Goal: Check status: Check status

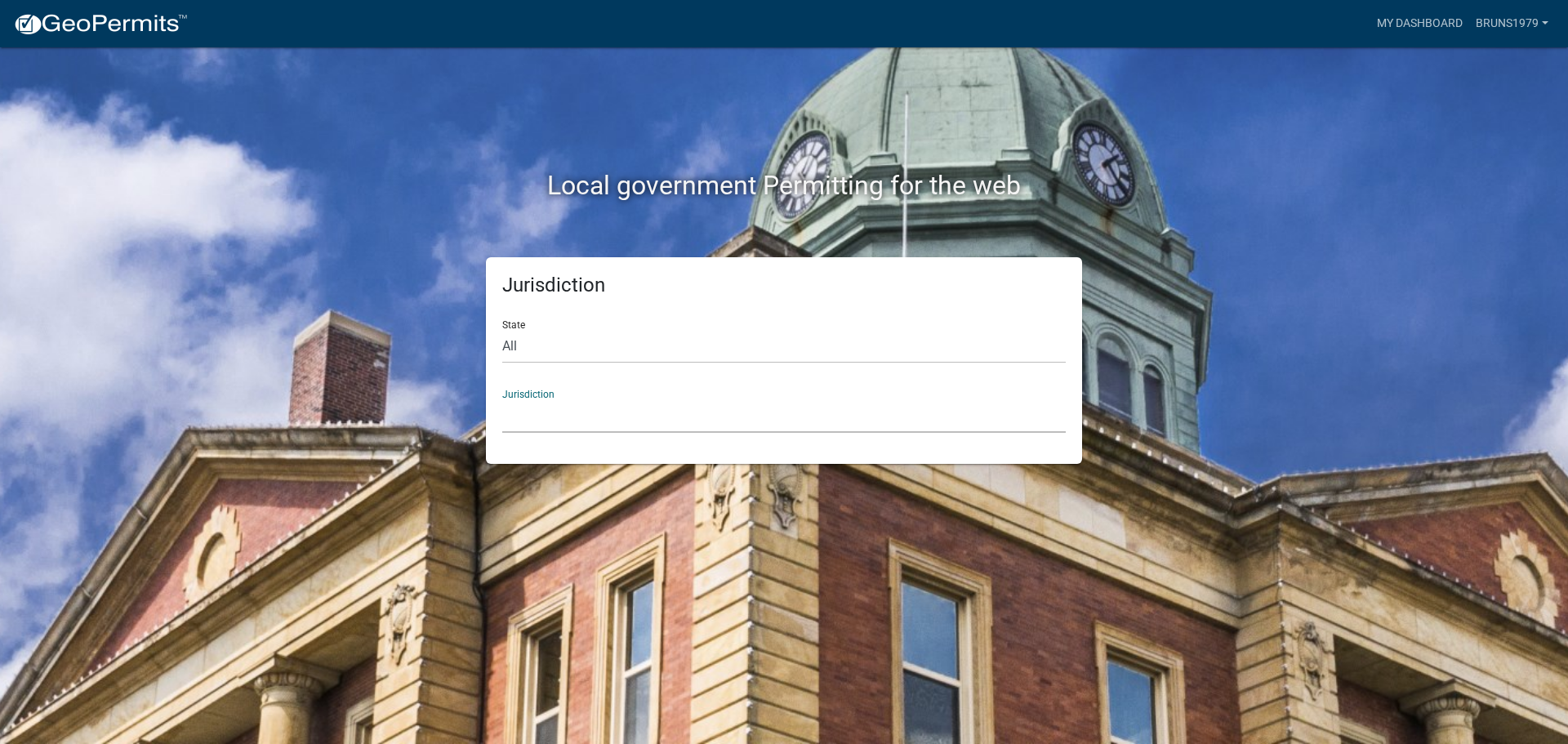
click at [555, 414] on select "[GEOGRAPHIC_DATA], [US_STATE] [GEOGRAPHIC_DATA], [US_STATE][PERSON_NAME][GEOGRA…" at bounding box center [784, 416] width 564 height 34
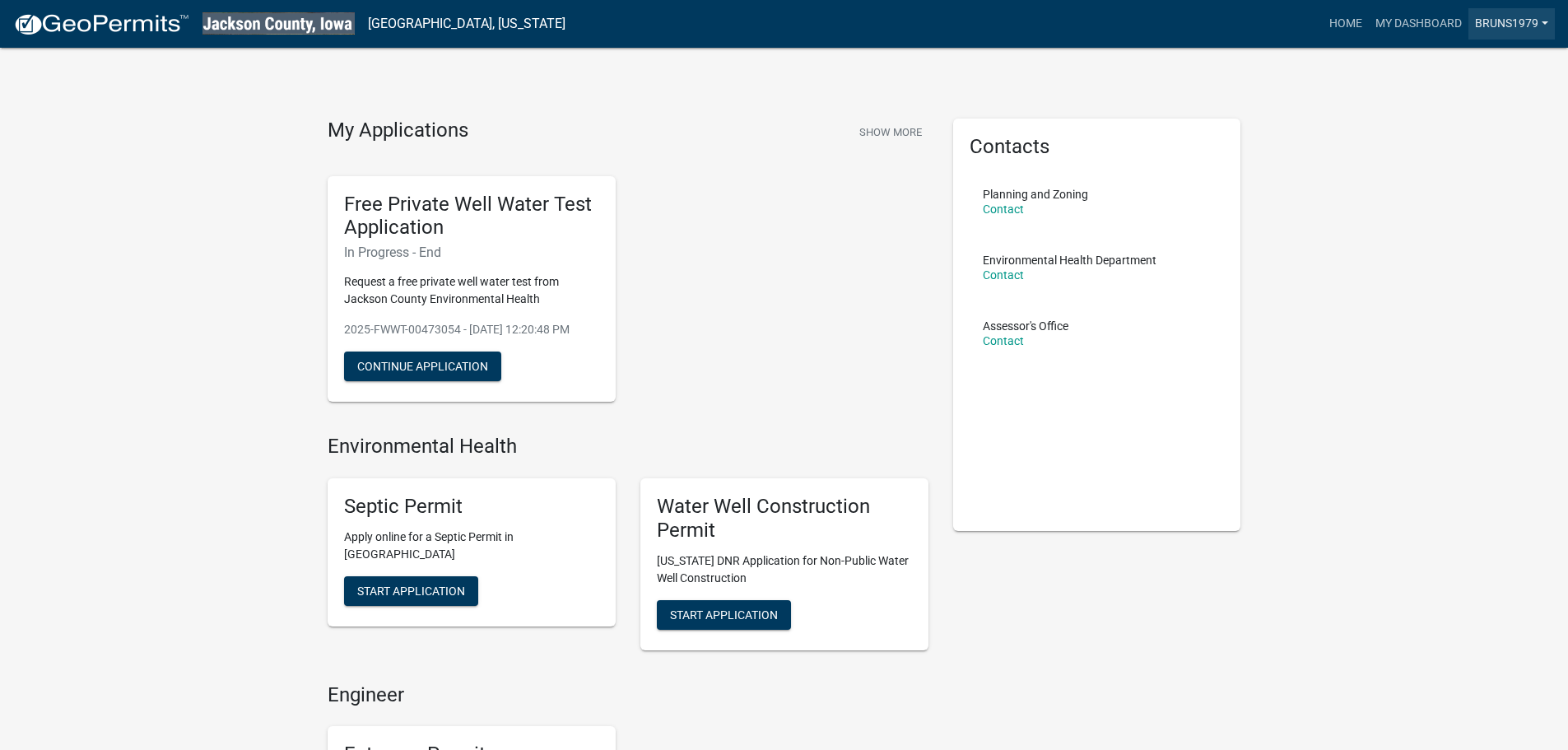
click at [1493, 24] on link "BRUNS1979" at bounding box center [1511, 23] width 86 height 31
click at [1468, 67] on link "Account" at bounding box center [1489, 68] width 132 height 39
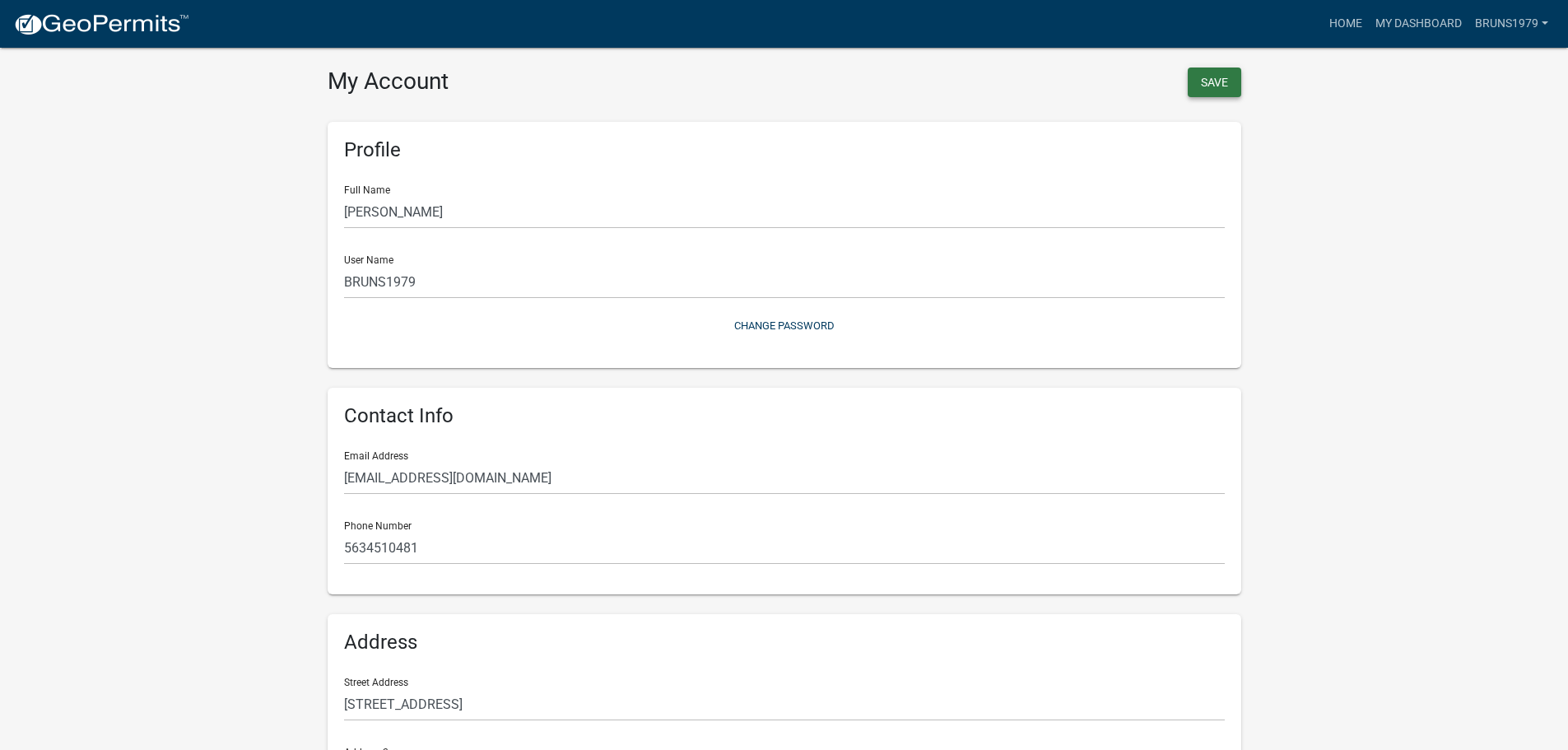
click at [1221, 79] on button "Save" at bounding box center [1215, 82] width 53 height 29
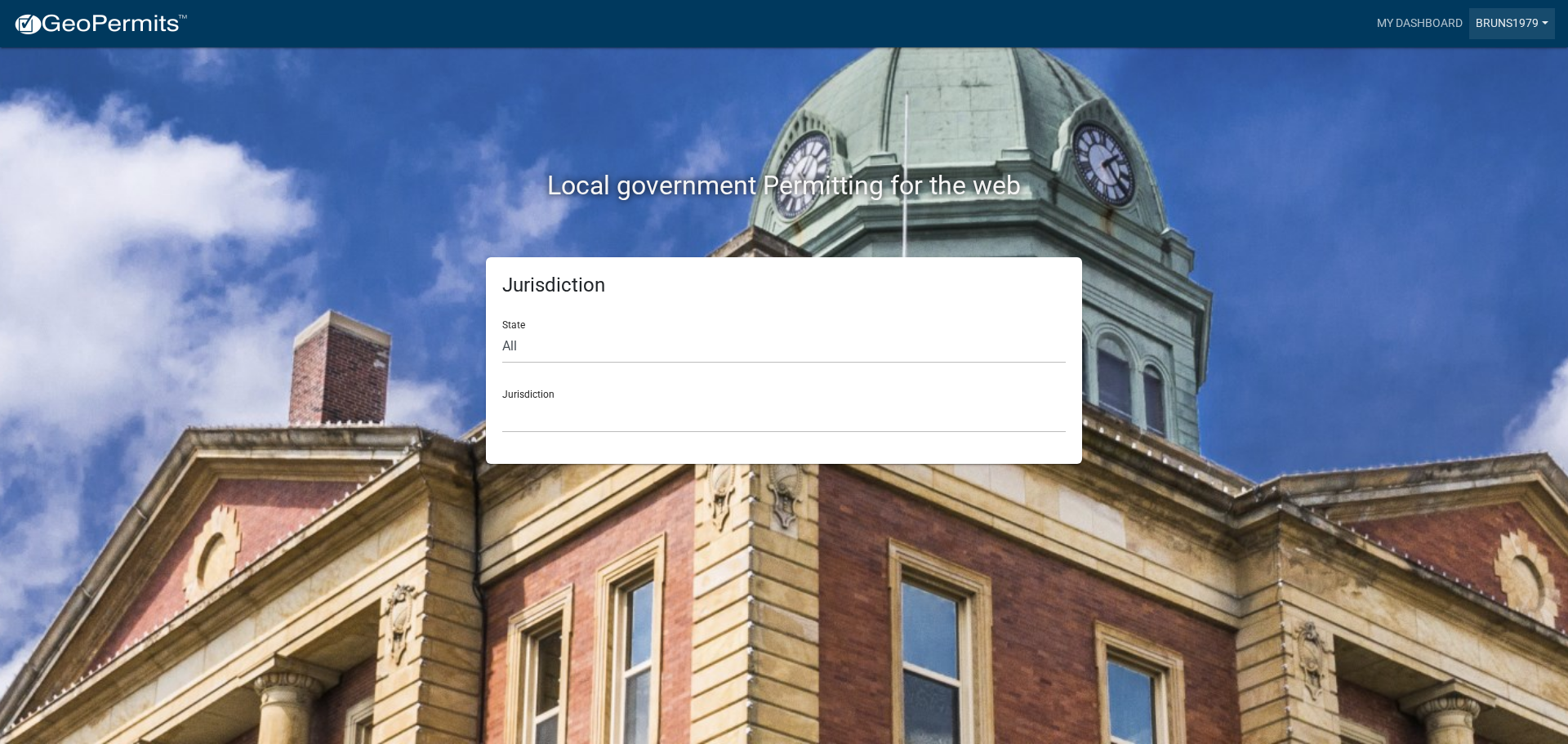
click at [1516, 19] on link "BRUNS1979" at bounding box center [1512, 23] width 86 height 31
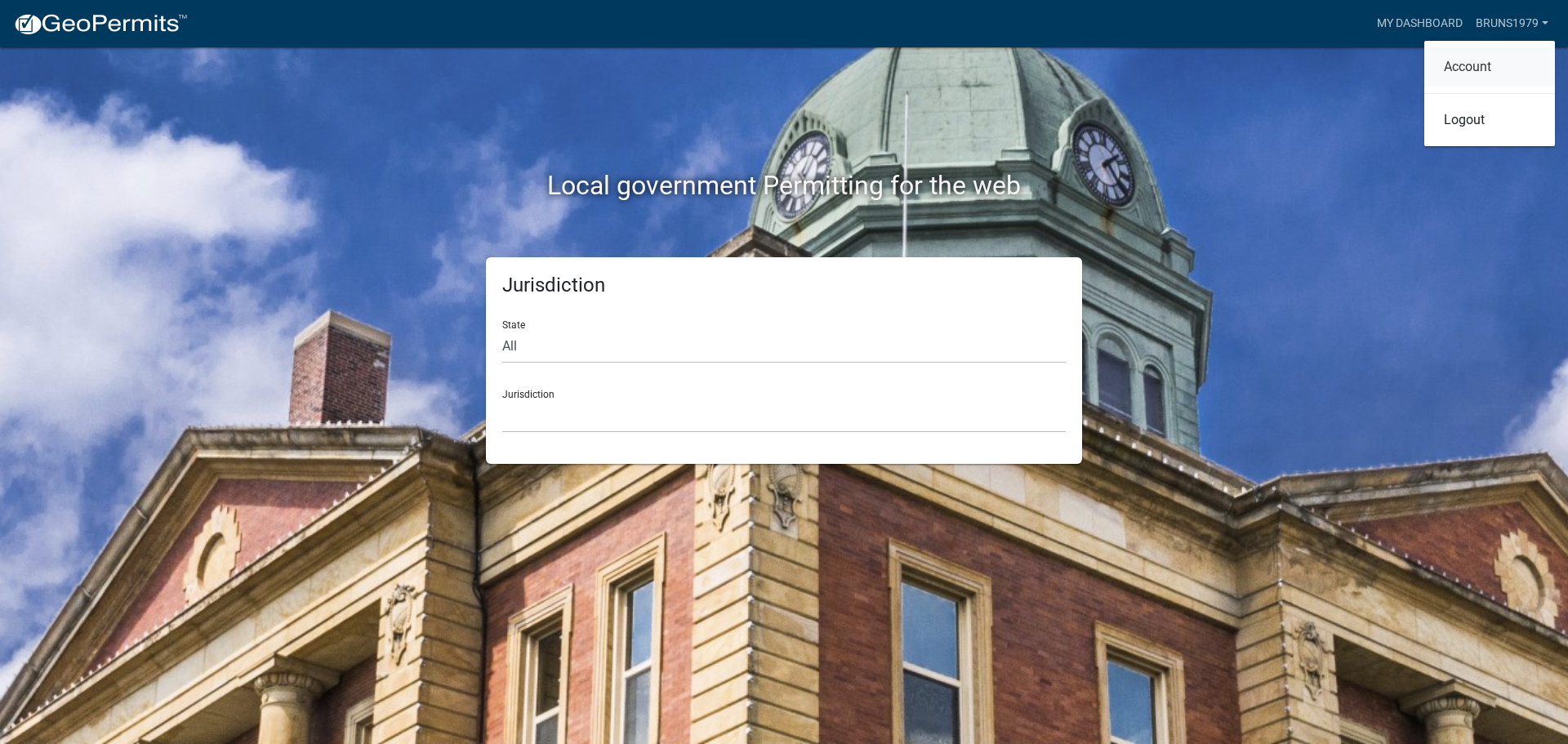
click at [1477, 66] on link "Account" at bounding box center [1490, 67] width 131 height 39
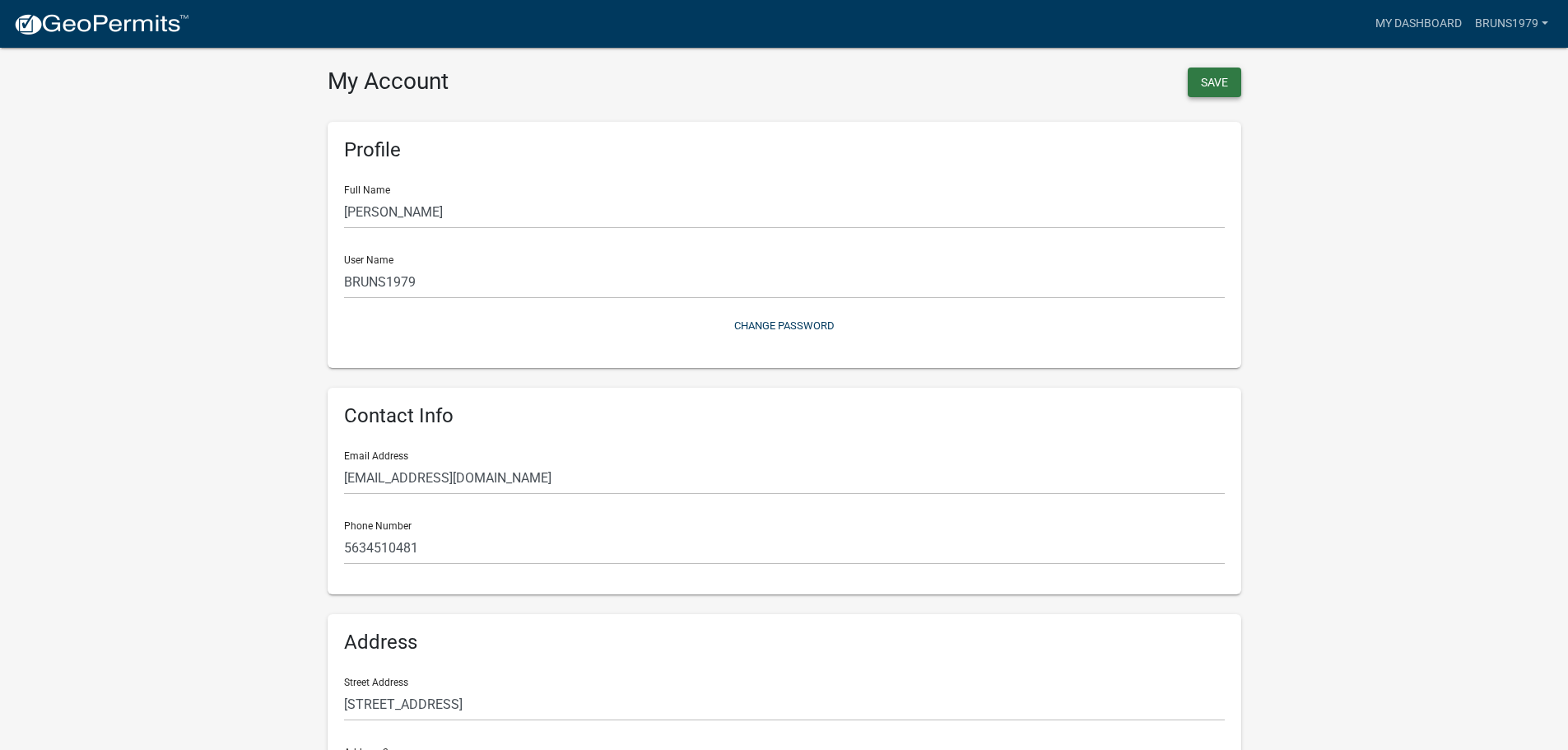
click at [1223, 79] on button "Save" at bounding box center [1215, 82] width 53 height 29
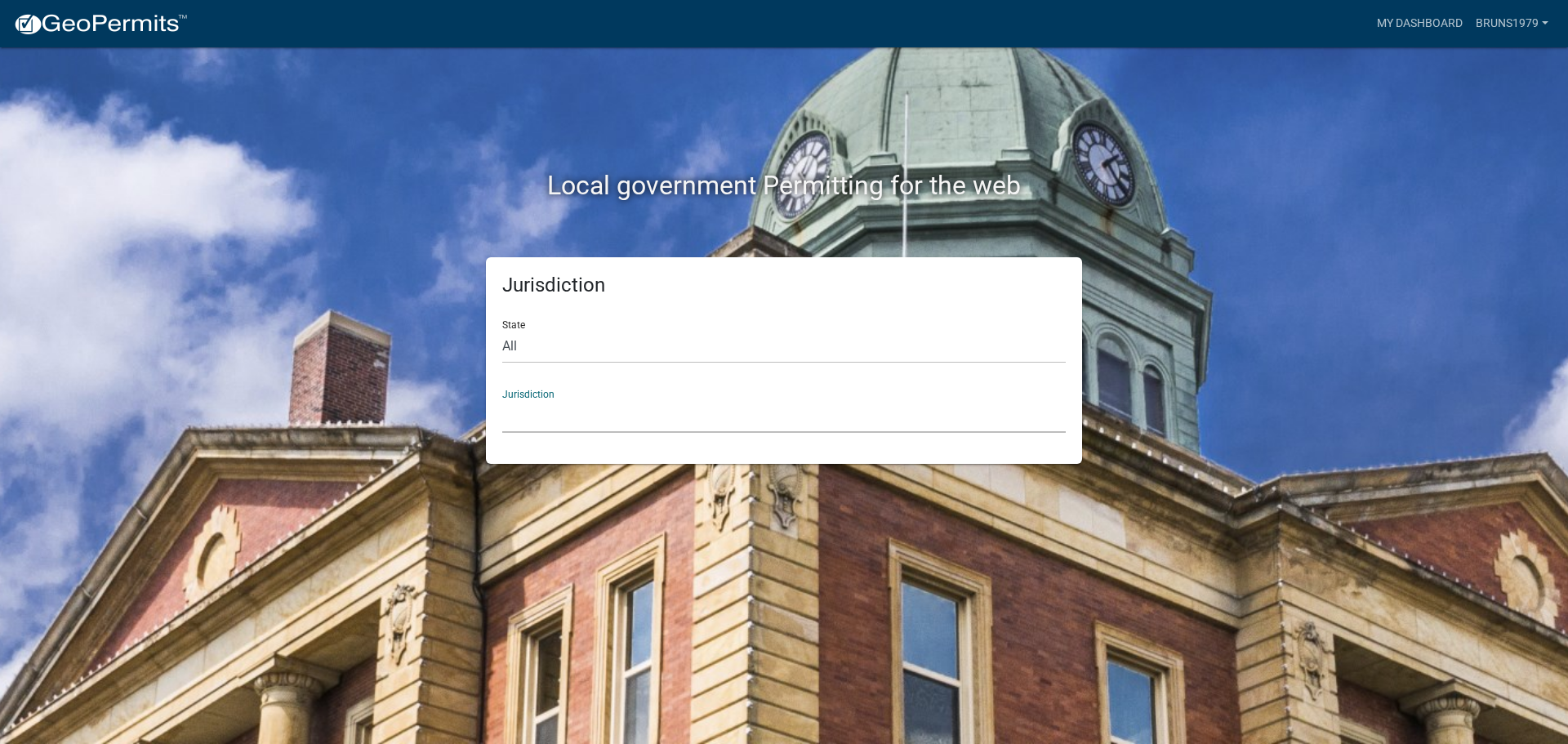
click at [564, 414] on select "[GEOGRAPHIC_DATA], [US_STATE] [GEOGRAPHIC_DATA], [US_STATE][PERSON_NAME][GEOGRA…" at bounding box center [784, 416] width 564 height 34
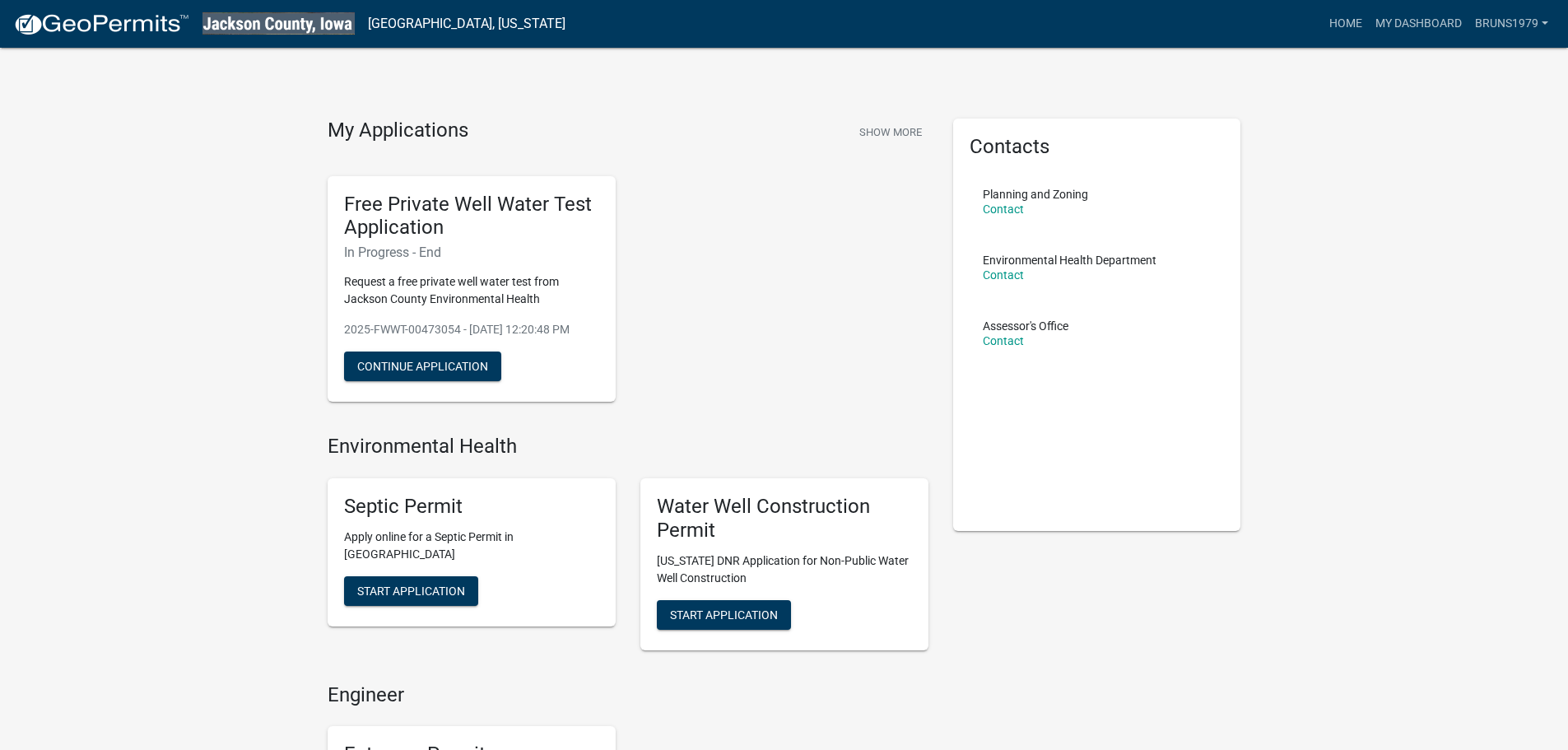
click at [811, 308] on div "Free Private Well Water Test Application In Progress - End Request a free priva…" at bounding box center [628, 289] width 625 height 253
click at [427, 357] on button "Continue Application" at bounding box center [422, 366] width 158 height 29
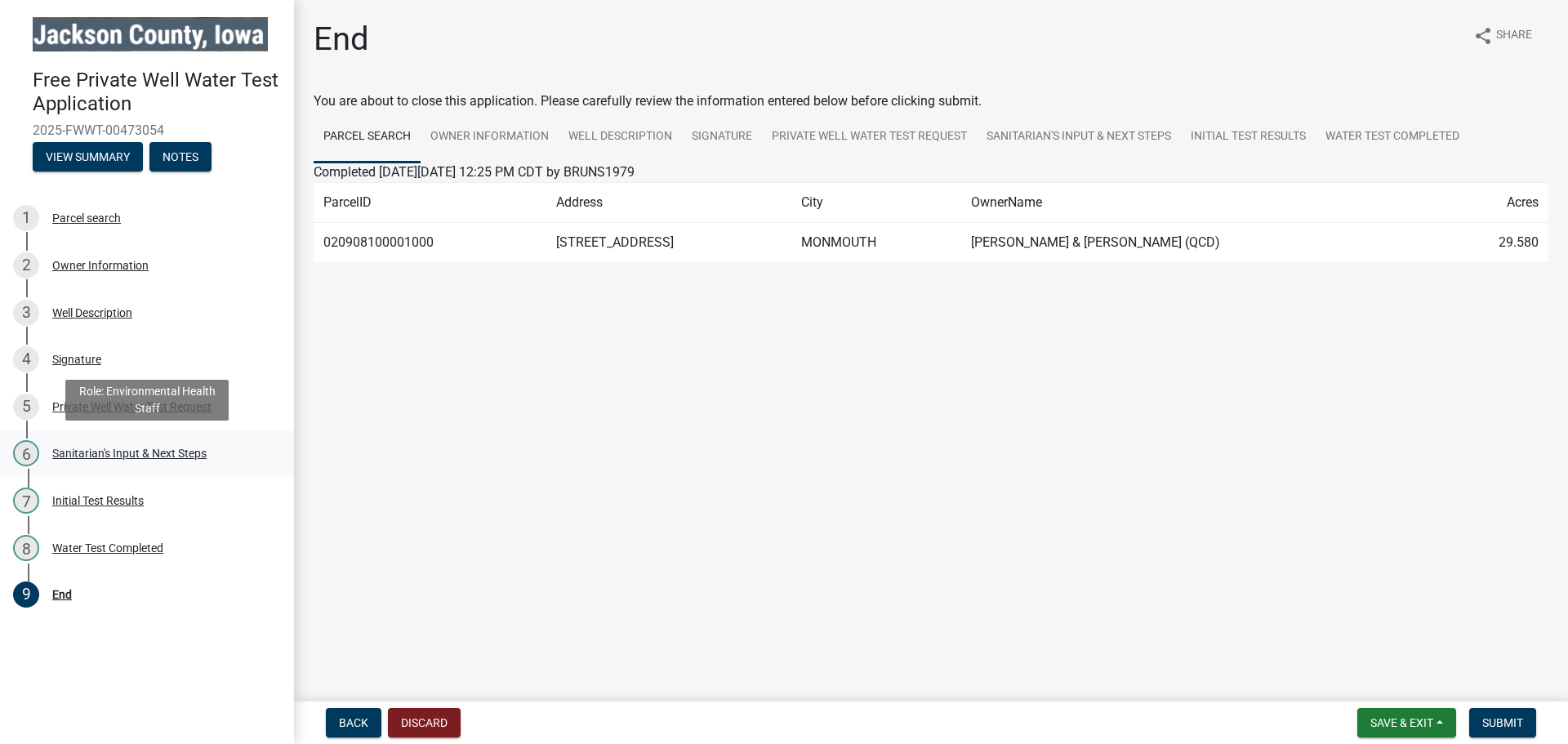
click at [177, 453] on div "Sanitarian's Input & Next Steps" at bounding box center [129, 452] width 155 height 11
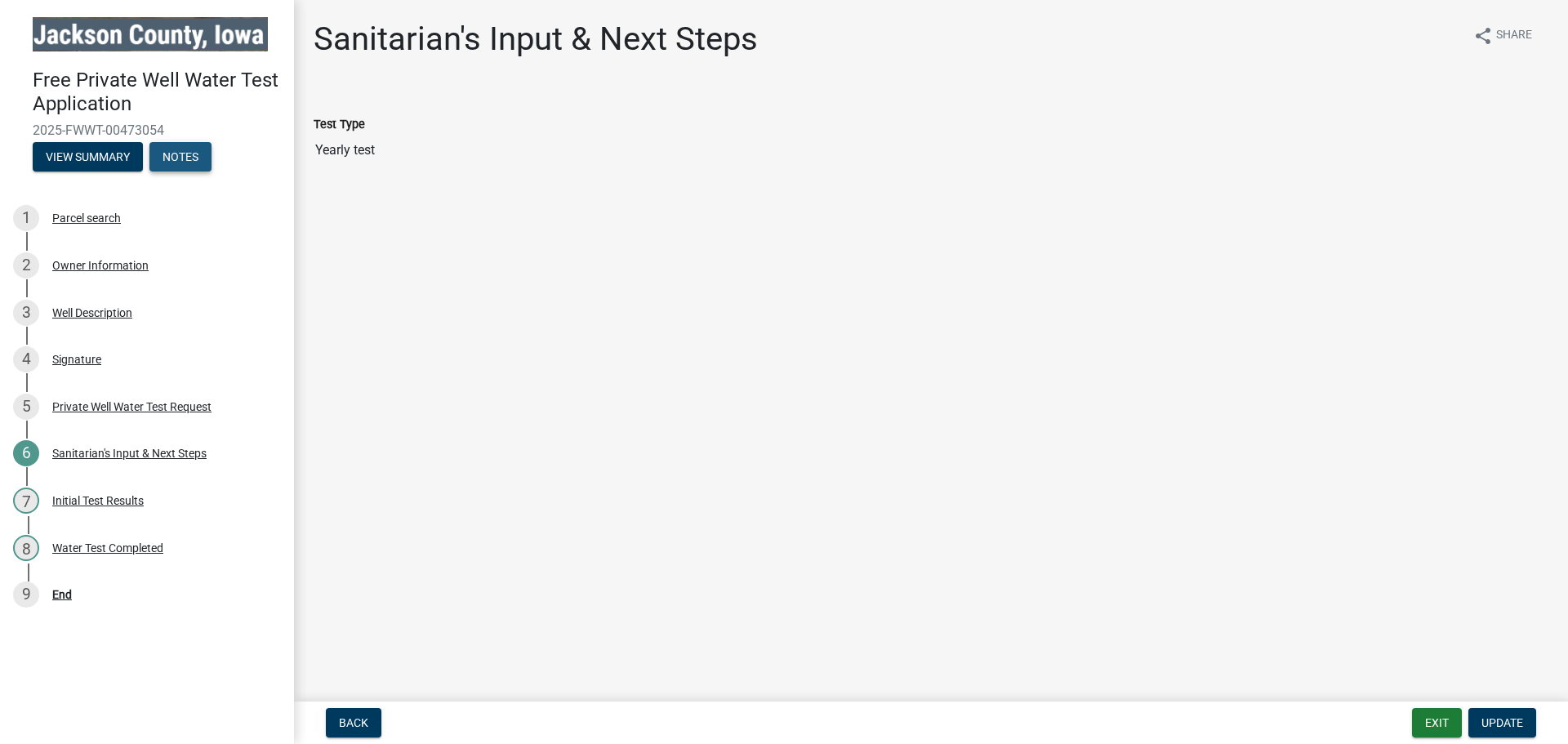
click at [188, 158] on button "Notes" at bounding box center [180, 156] width 62 height 29
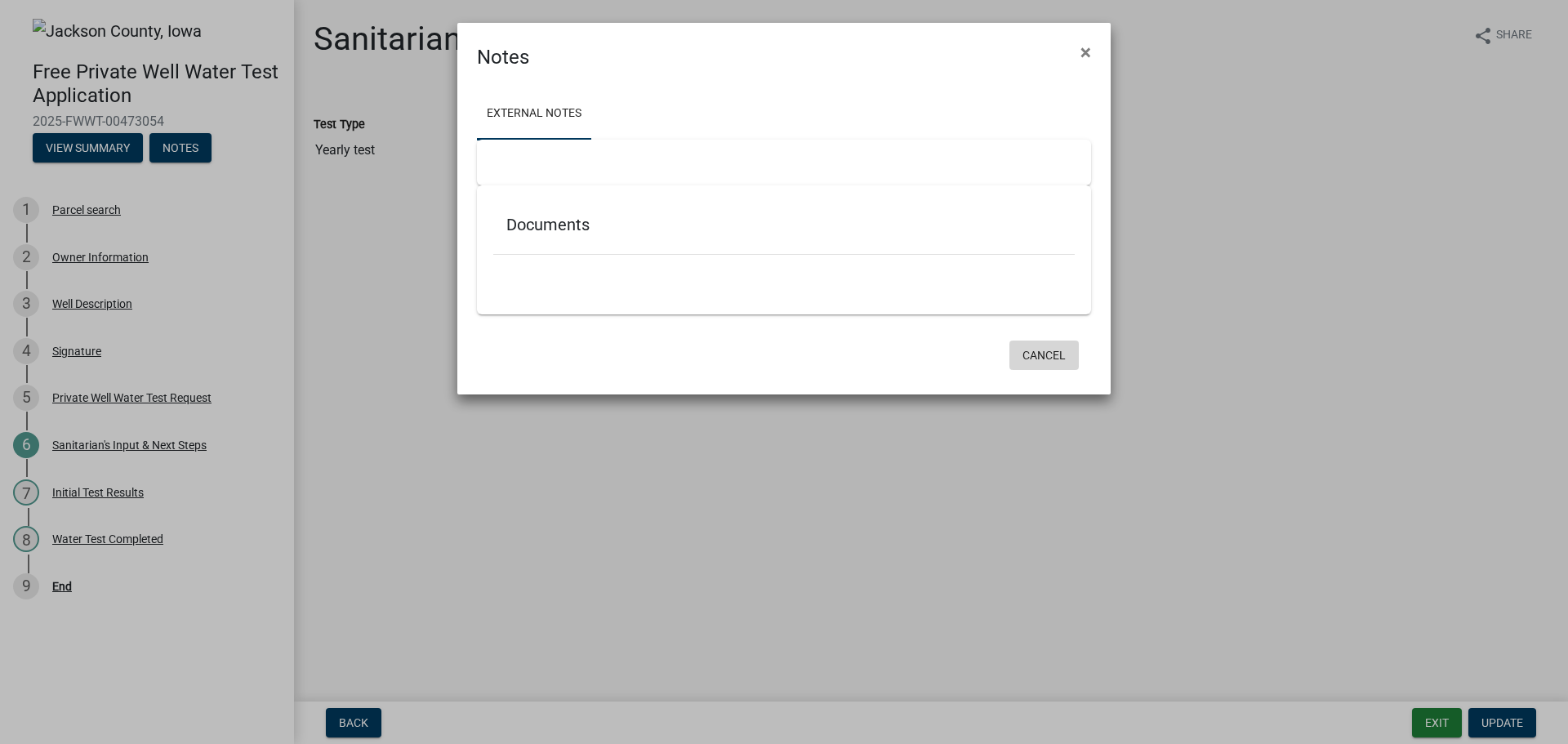
click at [1045, 350] on button "Cancel" at bounding box center [1044, 354] width 70 height 29
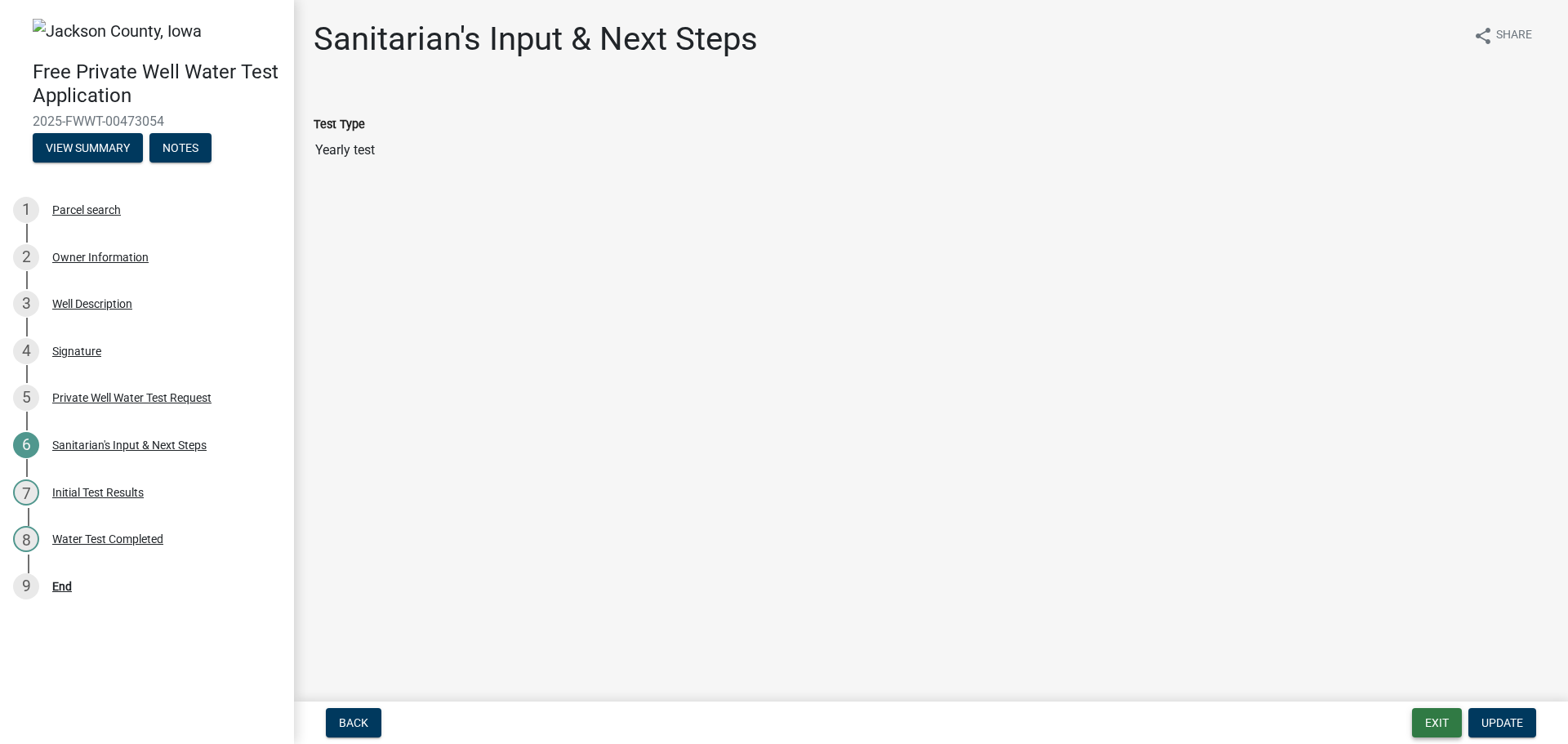
click at [1438, 719] on button "Exit" at bounding box center [1437, 722] width 49 height 29
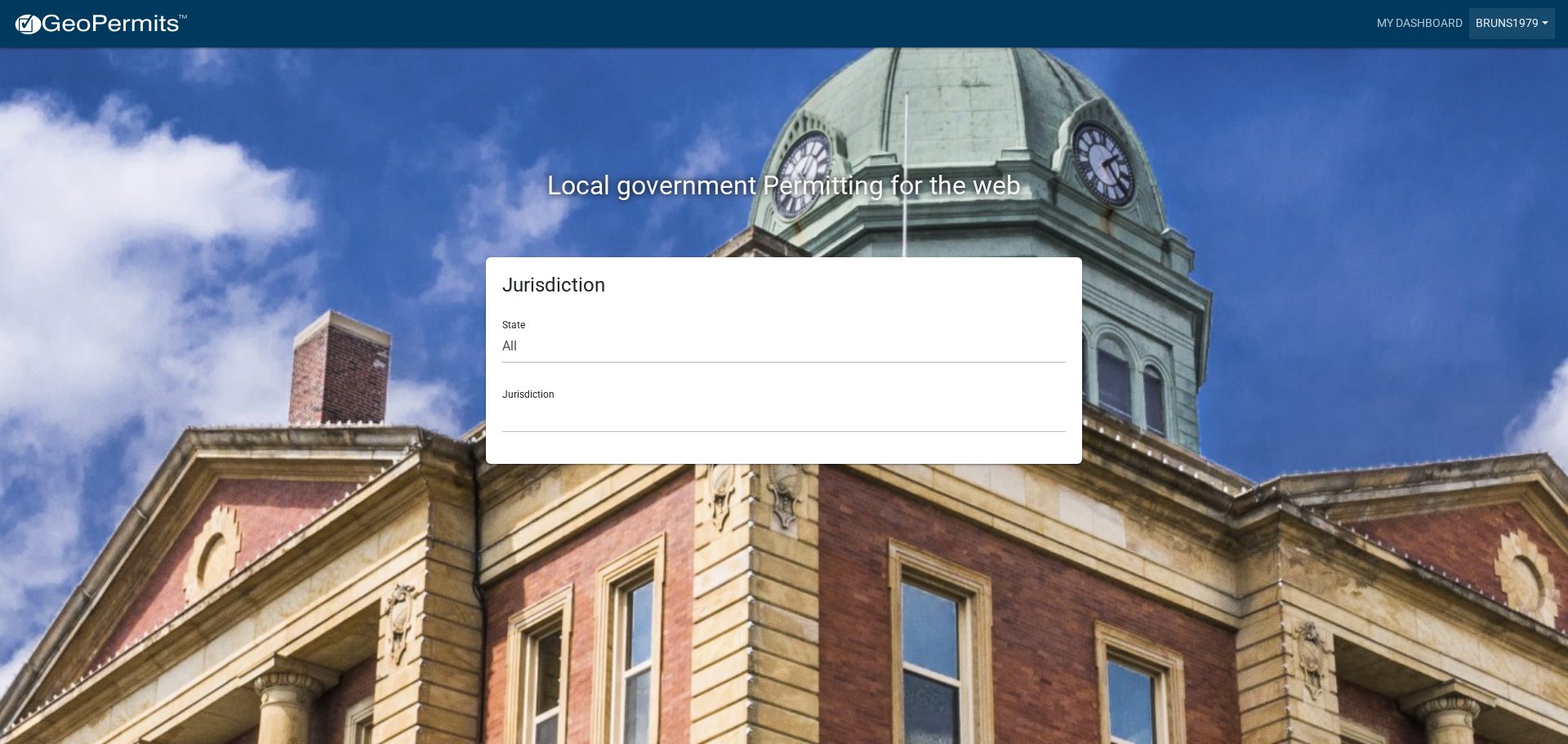
click at [1543, 21] on link "BRUNS1979" at bounding box center [1512, 23] width 86 height 31
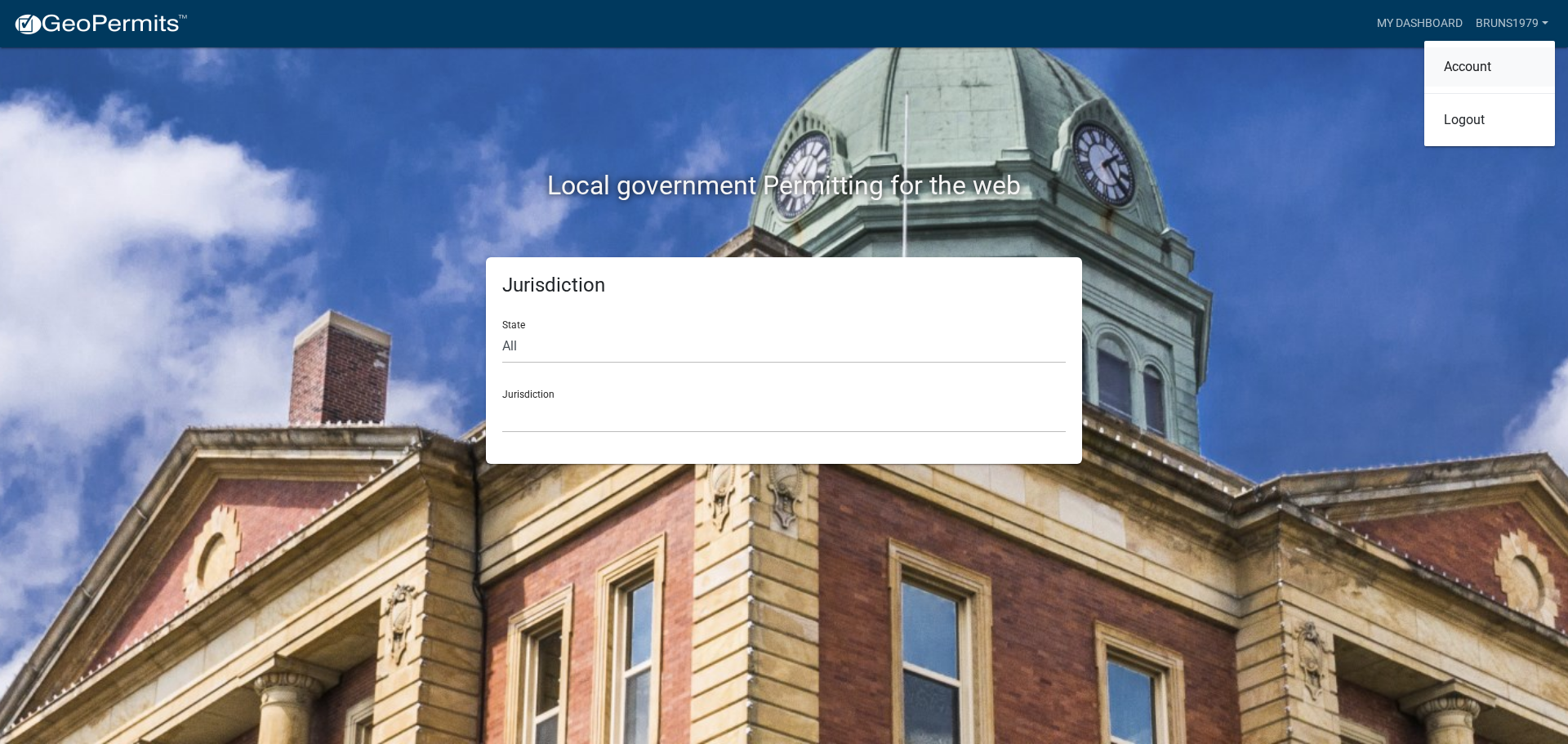
click at [1485, 66] on link "Account" at bounding box center [1490, 67] width 131 height 39
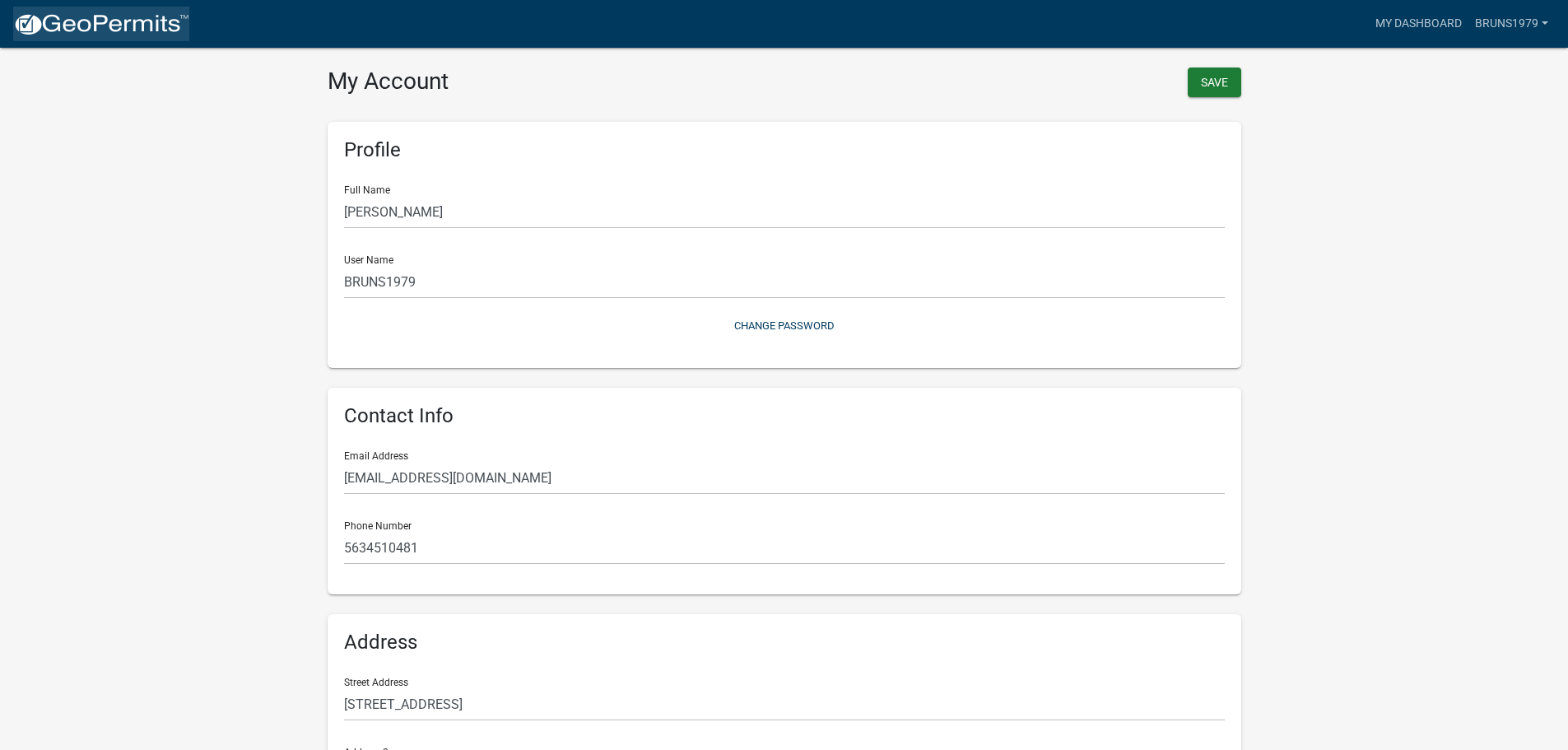
click at [93, 21] on img at bounding box center [102, 25] width 176 height 25
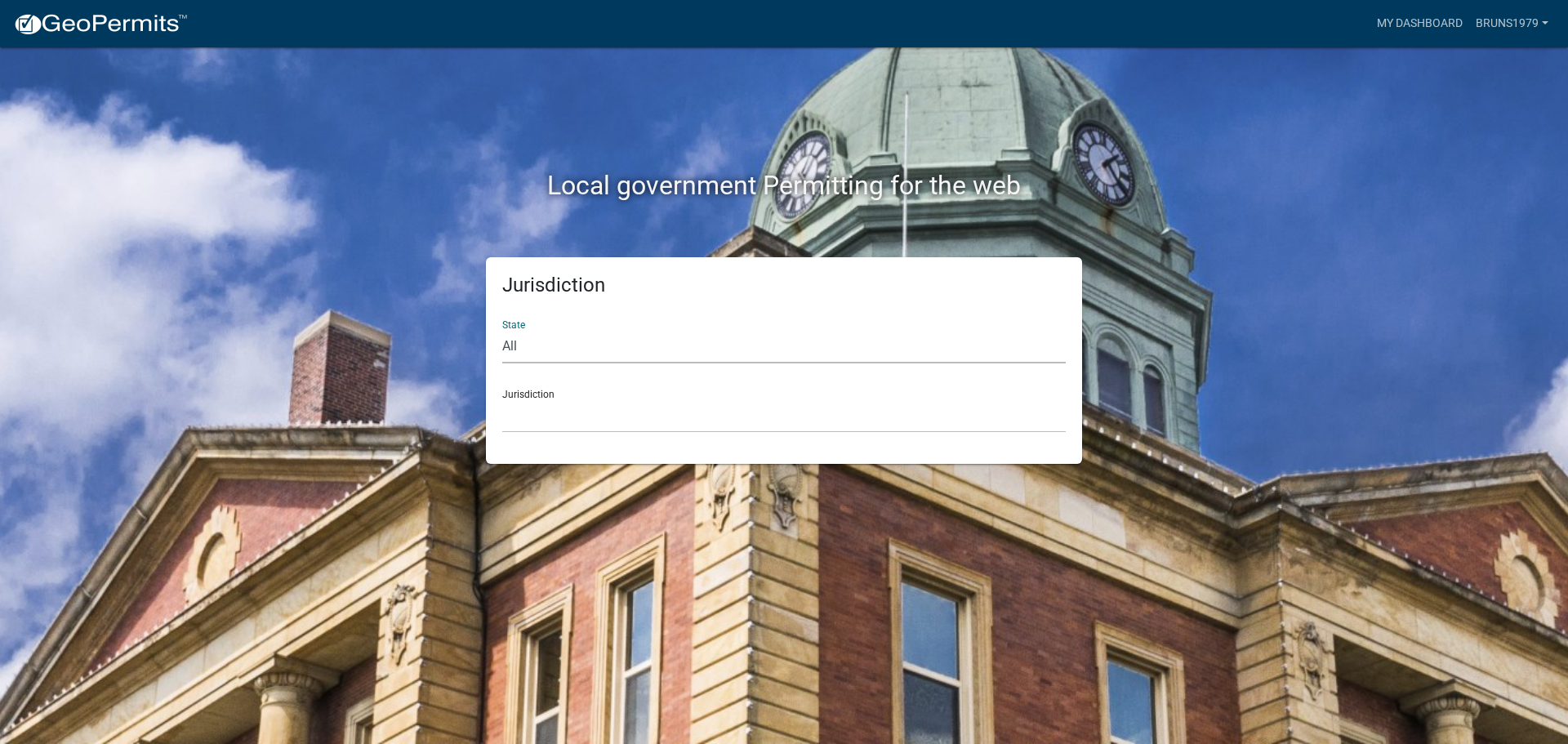
click at [538, 349] on select "All [US_STATE] [US_STATE] [US_STATE] [US_STATE] [US_STATE] [US_STATE] [US_STATE…" at bounding box center [784, 346] width 564 height 34
select select "[US_STATE]"
click at [502, 330] on select "All [US_STATE] [US_STATE] [US_STATE] [US_STATE] [US_STATE] [US_STATE] [US_STATE…" at bounding box center [784, 346] width 564 height 34
click at [568, 398] on div "Jurisdiction [GEOGRAPHIC_DATA], [US_STATE] [GEOGRAPHIC_DATA], [US_STATE] [GEOGR…" at bounding box center [784, 405] width 564 height 57
click at [533, 391] on div "Jurisdiction [GEOGRAPHIC_DATA], [US_STATE] [GEOGRAPHIC_DATA], [US_STATE] [GEOGR…" at bounding box center [784, 405] width 564 height 57
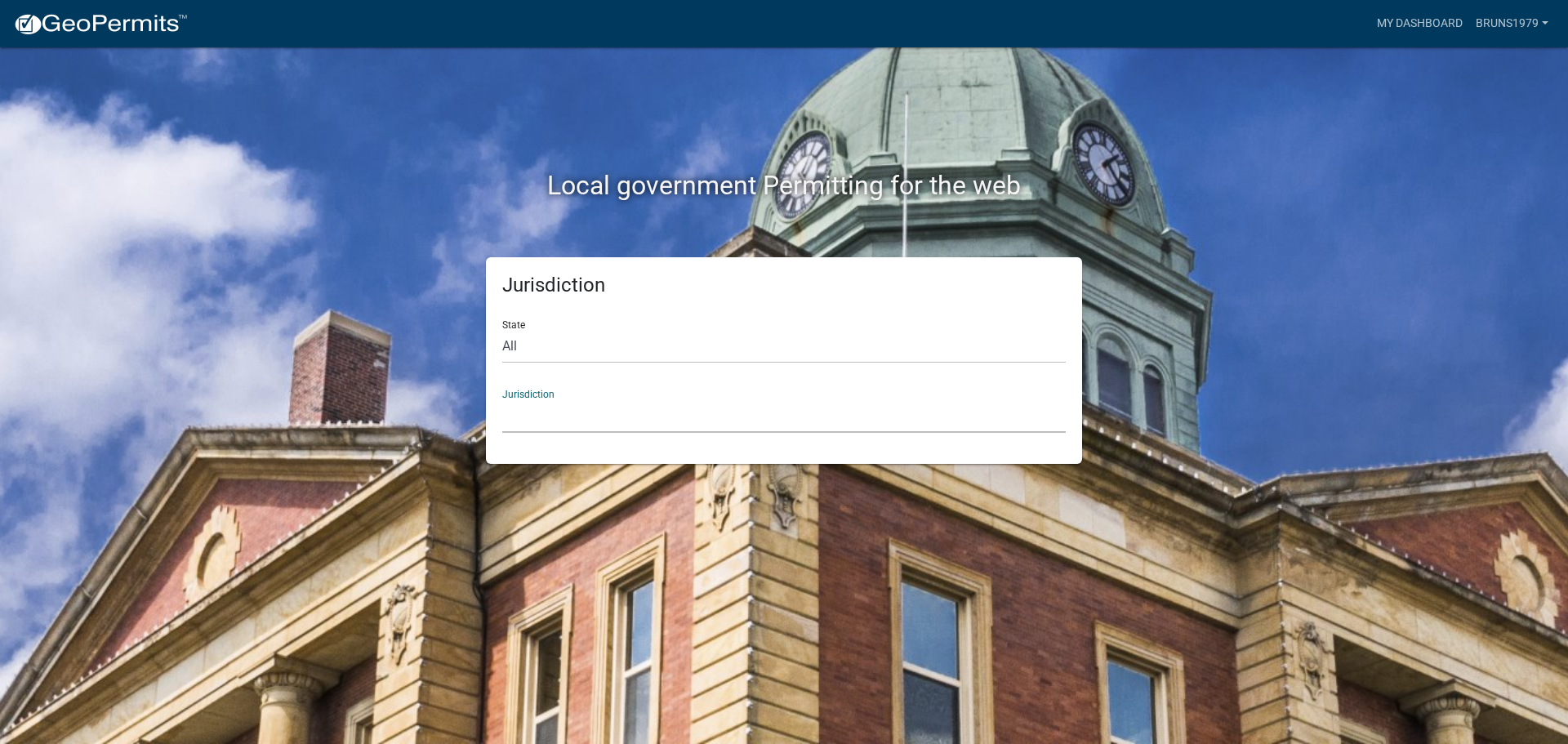
click at [533, 419] on select "[GEOGRAPHIC_DATA], [US_STATE] [GEOGRAPHIC_DATA], [US_STATE] [GEOGRAPHIC_DATA], …" at bounding box center [784, 416] width 564 height 34
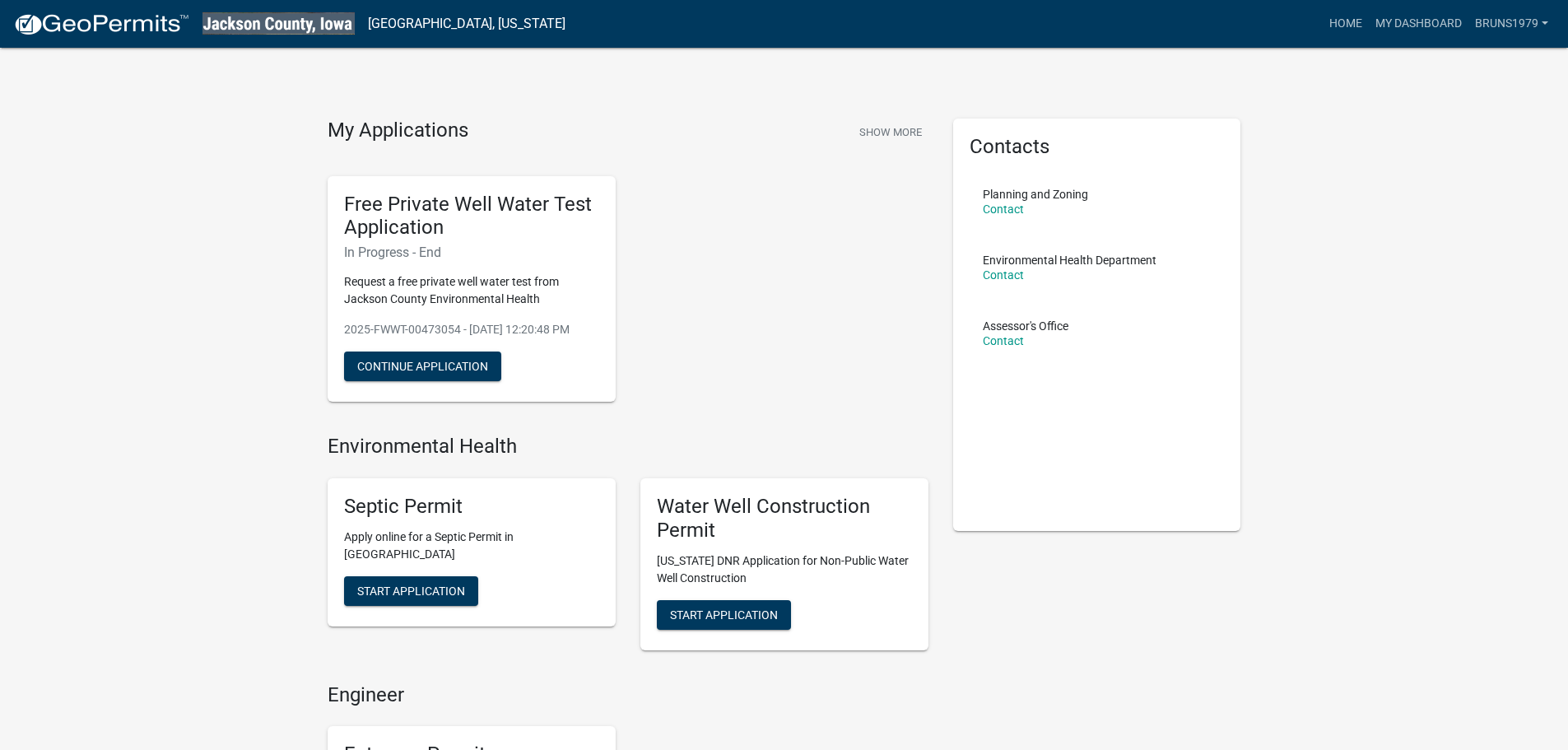
click at [509, 277] on p "Request a free private well water test from Jackson County Environmental Health" at bounding box center [471, 290] width 255 height 35
click at [443, 374] on button "Continue Application" at bounding box center [422, 366] width 158 height 29
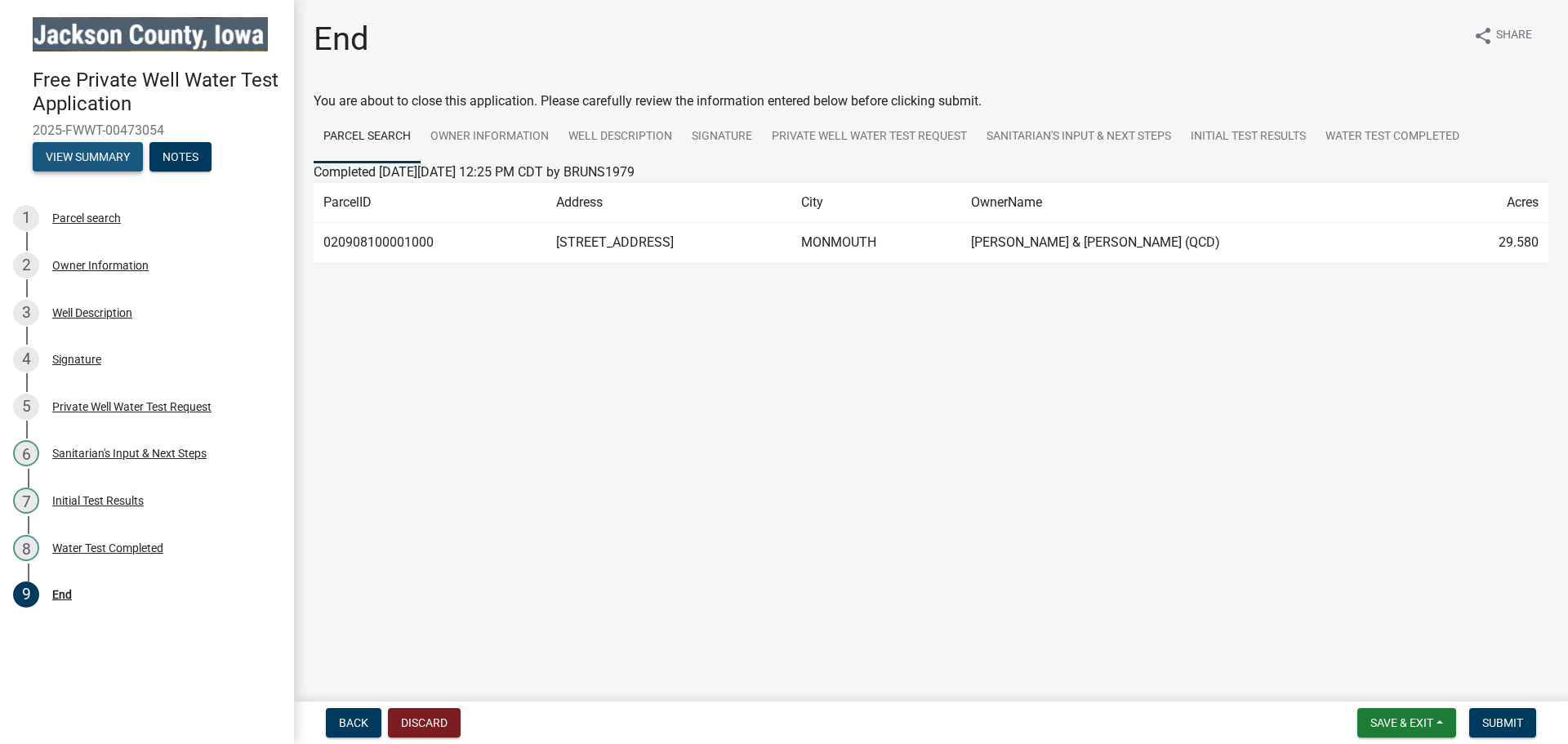
click at [103, 159] on button "View Summary" at bounding box center [88, 156] width 110 height 29
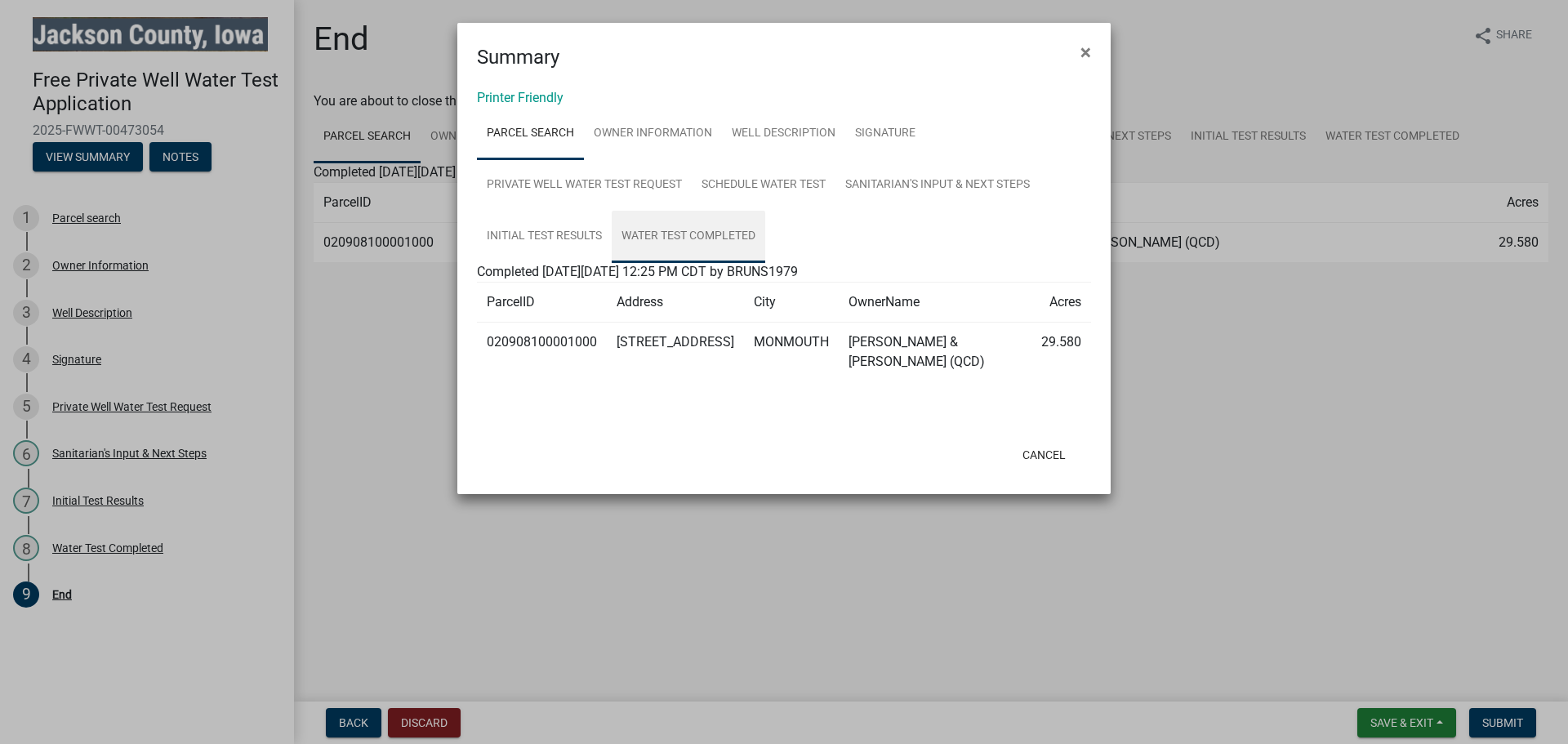
click at [674, 232] on link "Water Test Completed" at bounding box center [689, 236] width 154 height 52
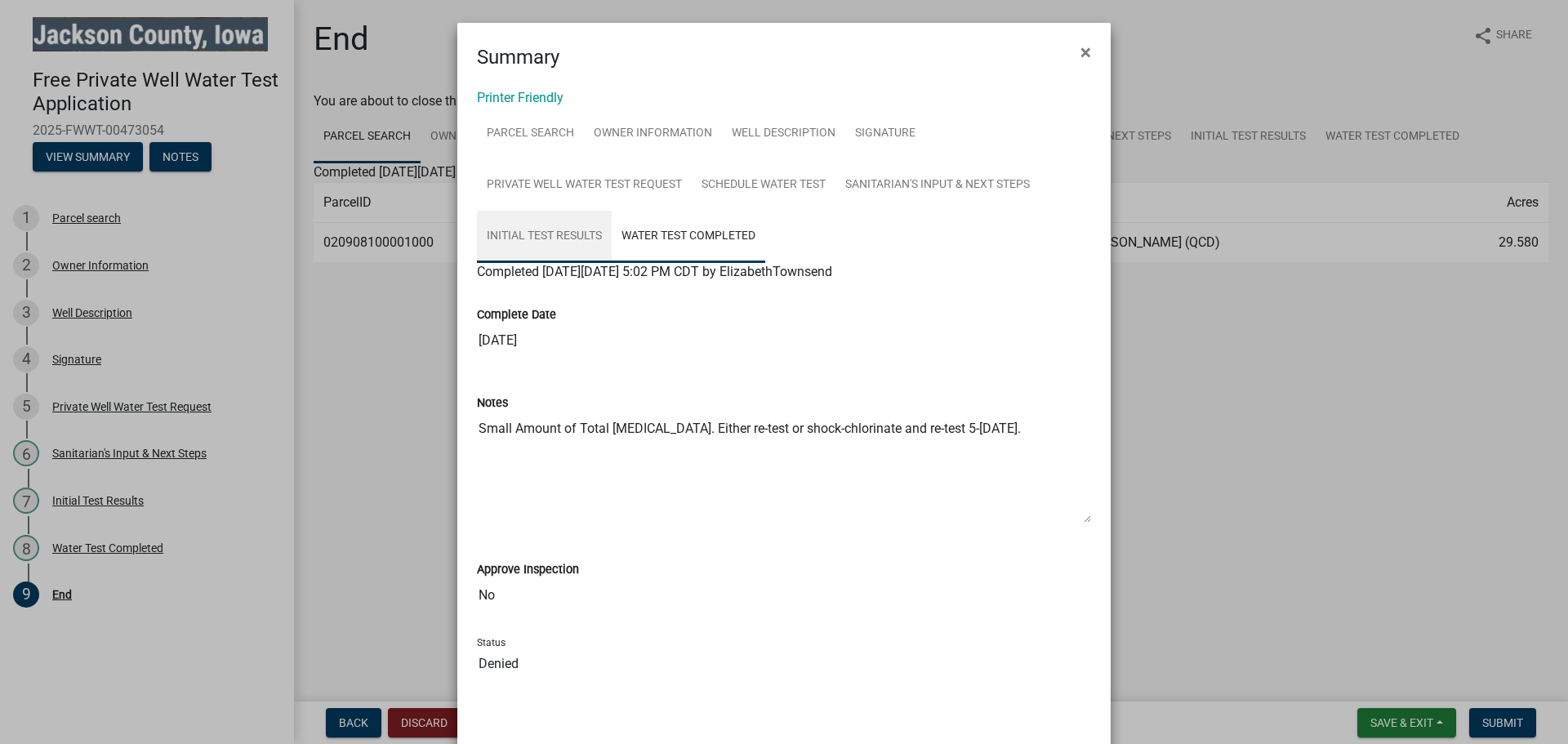
click at [561, 234] on link "Initial Test Results" at bounding box center [544, 236] width 134 height 52
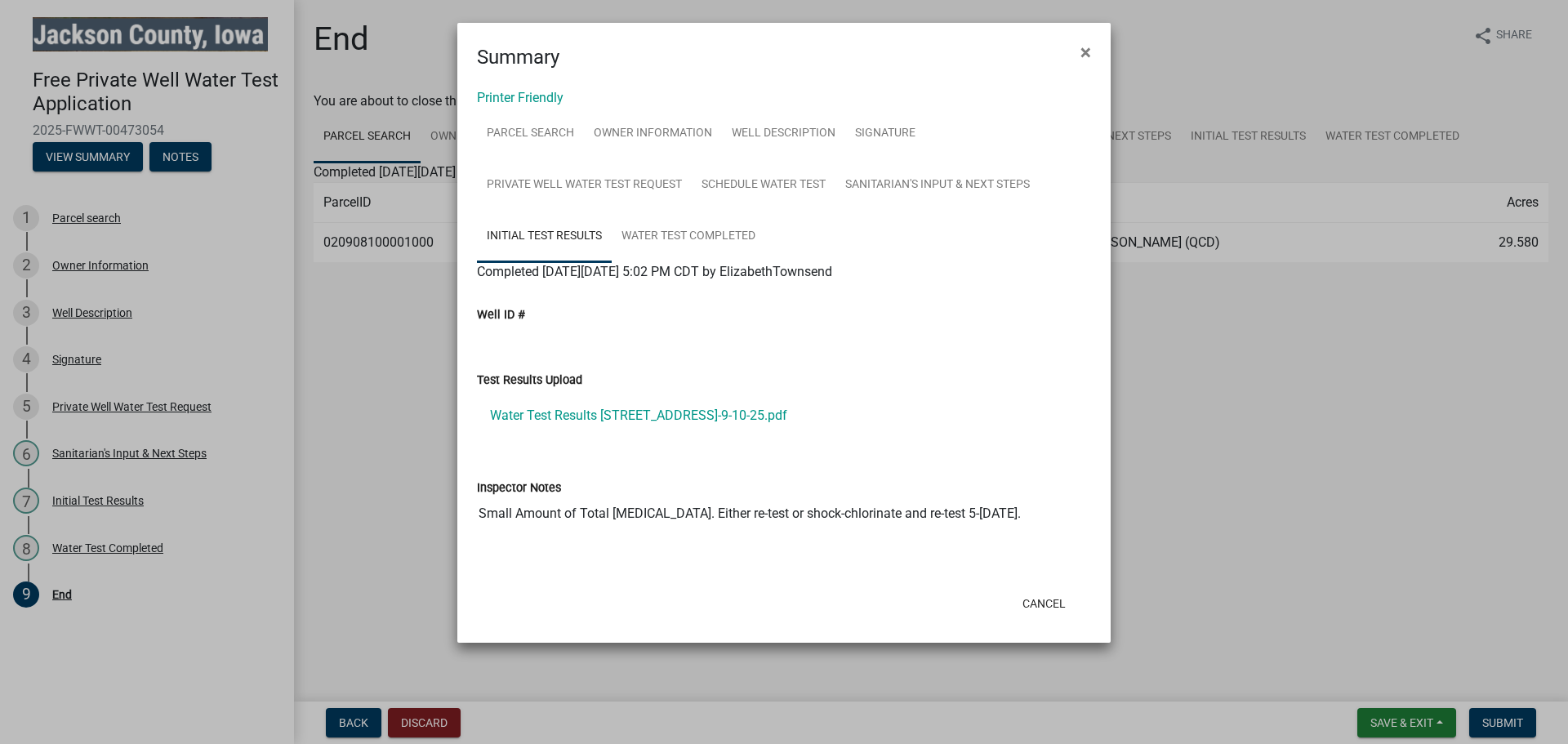
click at [658, 554] on div at bounding box center [784, 553] width 614 height 19
click at [662, 239] on link "Water Test Completed" at bounding box center [689, 236] width 154 height 52
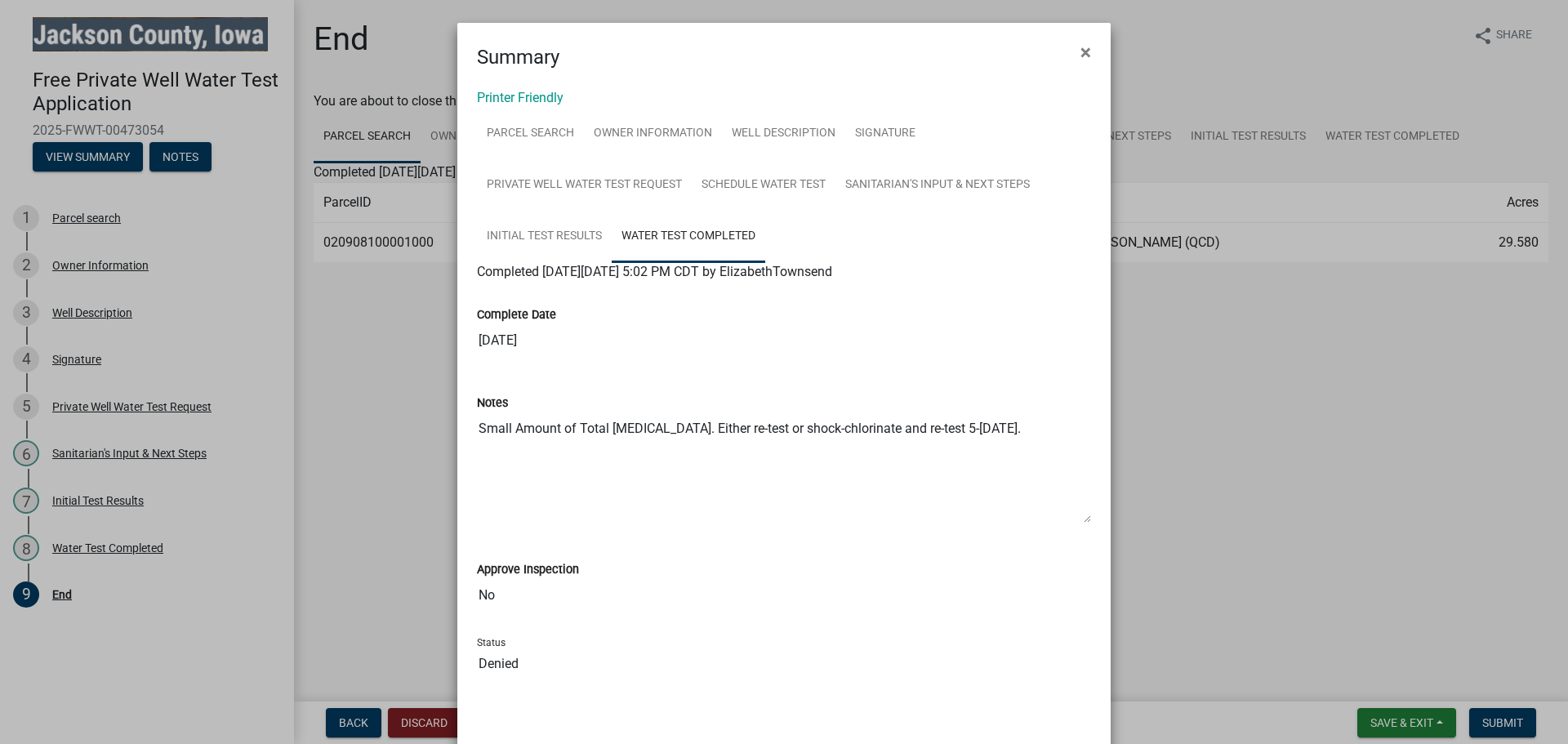
scroll to position [72, 0]
